Goal: Transaction & Acquisition: Purchase product/service

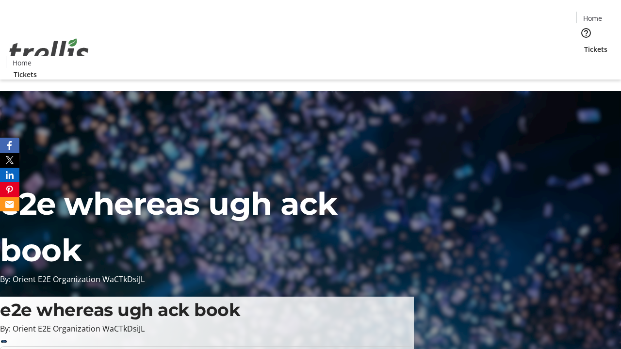
click at [584, 44] on span "Tickets" at bounding box center [595, 49] width 23 height 10
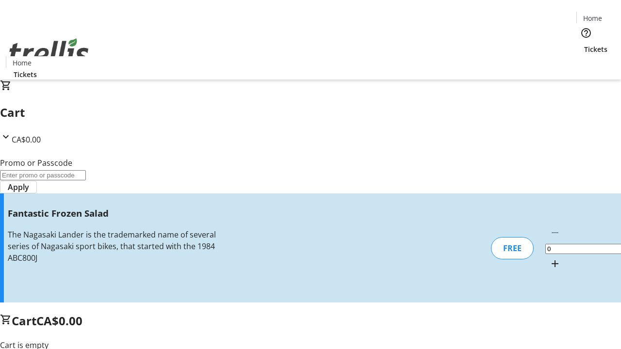
click at [549, 258] on mat-icon "Increment by one" at bounding box center [555, 264] width 12 height 12
type input "1"
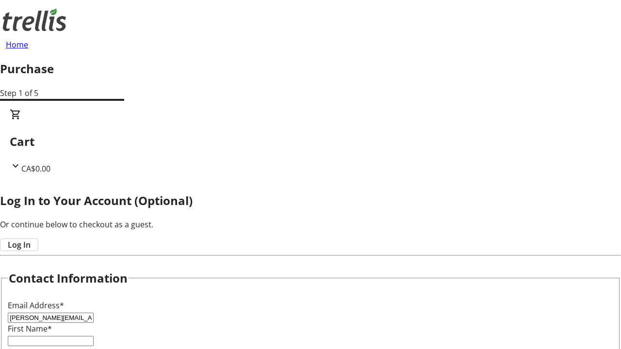
type input "[PERSON_NAME][EMAIL_ADDRESS][DOMAIN_NAME]"
type input "[PERSON_NAME]"
type input "King"
